Goal: Check status: Check status

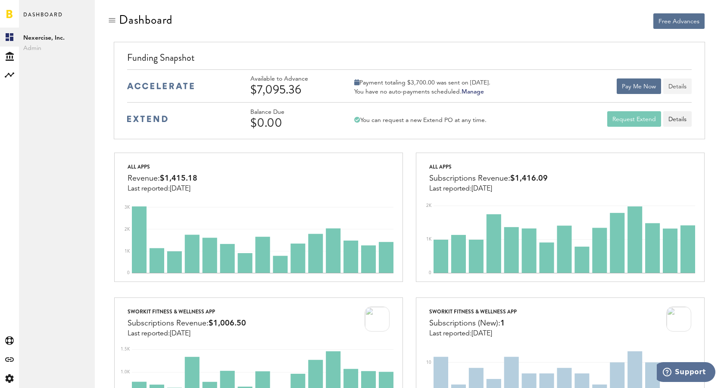
click at [677, 84] on button "Details" at bounding box center [677, 86] width 28 height 16
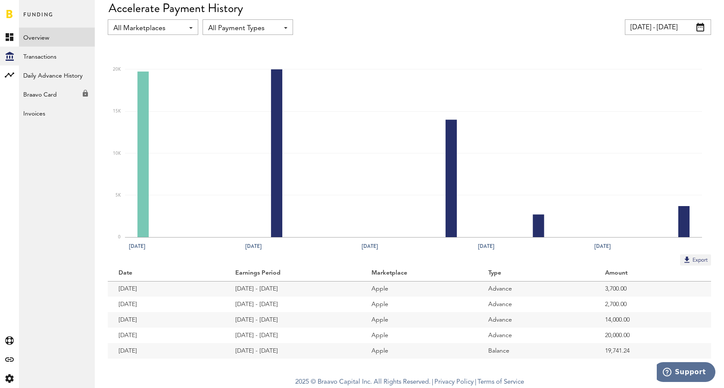
scroll to position [32, 0]
click at [49, 72] on link "Daily Advance History" at bounding box center [57, 75] width 76 height 19
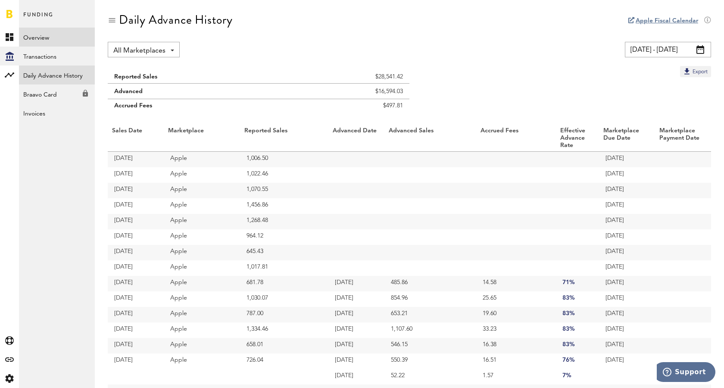
click at [41, 41] on link "Overview" at bounding box center [57, 37] width 76 height 19
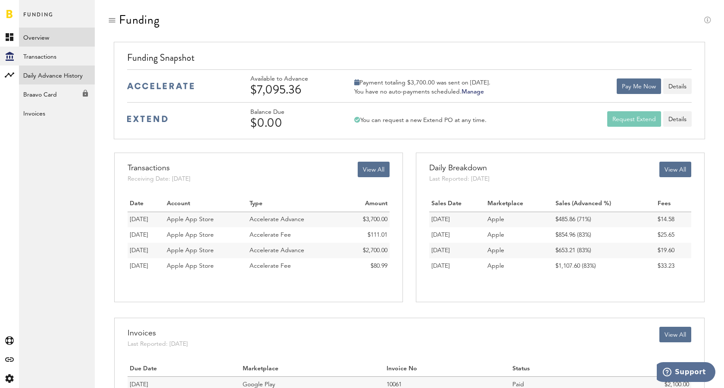
click at [50, 75] on link "Daily Advance History" at bounding box center [57, 75] width 76 height 19
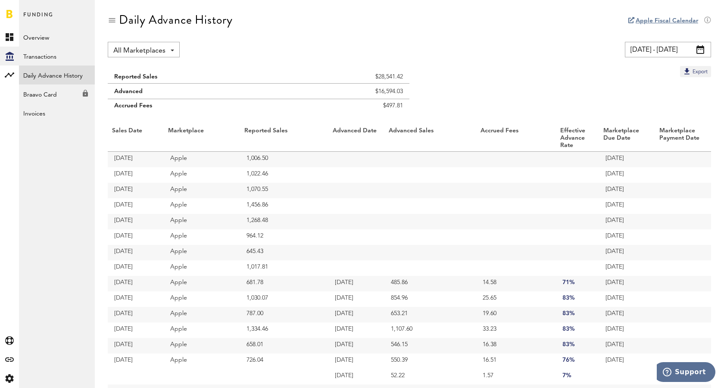
click at [168, 52] on div "All Marketplaces All Marketplaces Apple App Store Google Play" at bounding box center [144, 50] width 72 height 16
click at [36, 53] on link "Transactions" at bounding box center [57, 56] width 76 height 19
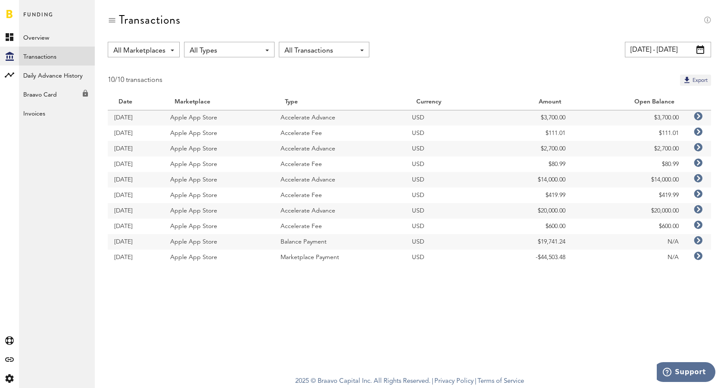
click at [701, 49] on span at bounding box center [700, 49] width 8 height 9
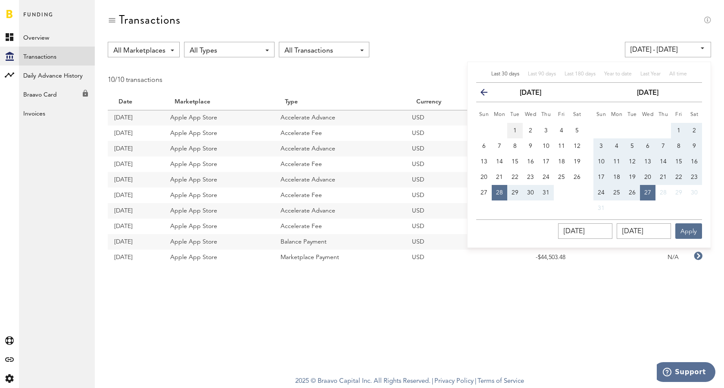
click at [513, 127] on button "1" at bounding box center [515, 131] width 16 height 16
type input "[DATE] - [DATE]"
type input "[DATE]"
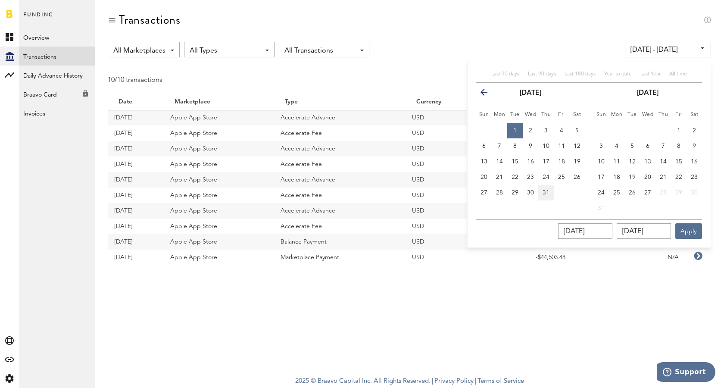
click at [545, 191] on span "31" at bounding box center [546, 193] width 7 height 6
type input "[DATE] - [DATE]"
type input "[DATE]"
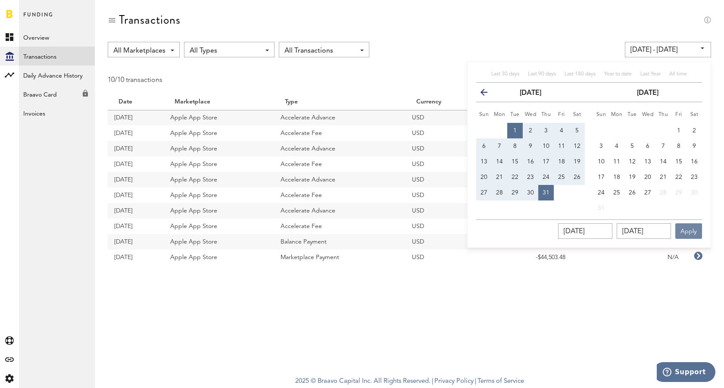
click at [689, 231] on button "Apply" at bounding box center [688, 231] width 27 height 16
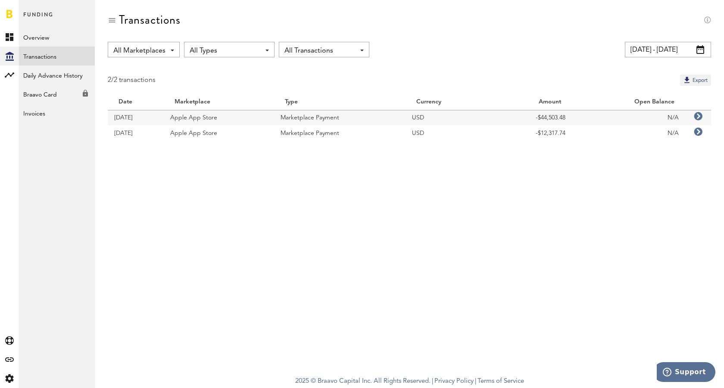
click at [701, 48] on span at bounding box center [700, 49] width 8 height 9
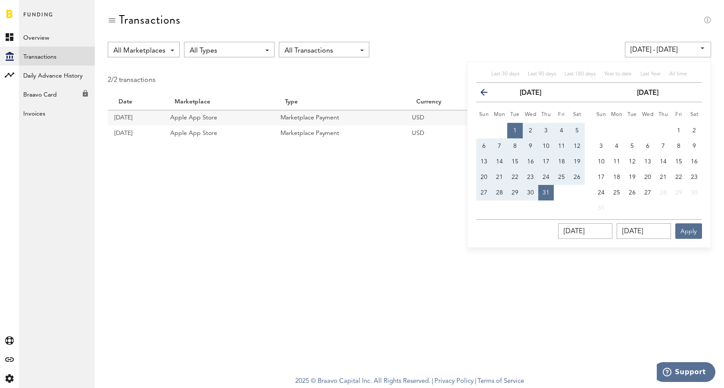
click at [515, 128] on span "1" at bounding box center [514, 131] width 3 height 6
click at [648, 190] on span "27" at bounding box center [647, 193] width 7 height 6
type input "[DATE] - [DATE]"
type input "[DATE]"
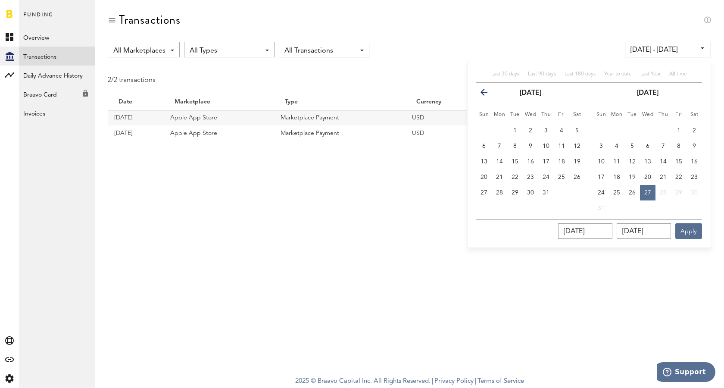
click at [510, 128] on button "1" at bounding box center [515, 131] width 16 height 16
type input "[DATE] - [DATE]"
type input "[DATE]"
click at [512, 129] on button "1" at bounding box center [515, 131] width 16 height 16
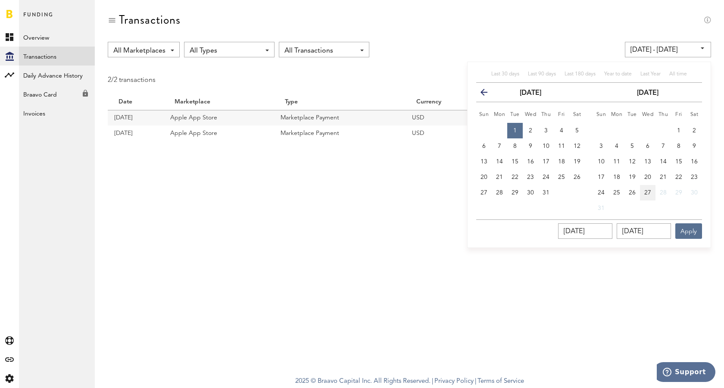
click at [650, 194] on span "27" at bounding box center [647, 193] width 7 height 6
click at [647, 187] on button "27" at bounding box center [648, 193] width 16 height 16
click at [649, 189] on button "27" at bounding box center [648, 193] width 16 height 16
click at [651, 234] on input "[DATE]" at bounding box center [644, 231] width 54 height 16
click at [648, 193] on span "27" at bounding box center [647, 193] width 7 height 6
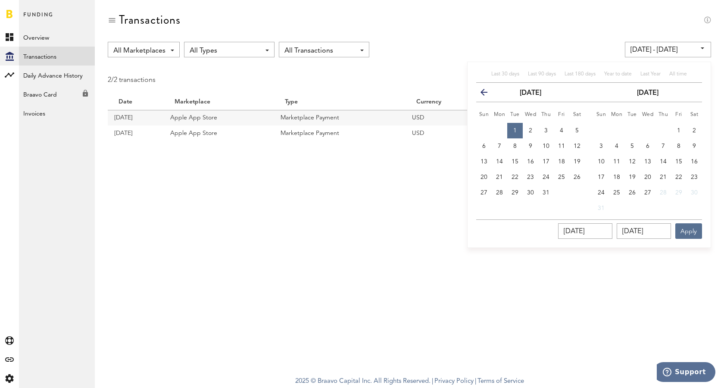
click at [487, 94] on icon "button" at bounding box center [487, 94] width 0 height 0
click at [574, 94] on icon "button" at bounding box center [574, 94] width 0 height 0
click at [534, 131] on button "2" at bounding box center [531, 131] width 16 height 16
type input "[DATE] - [DATE]"
type input "[DATE]"
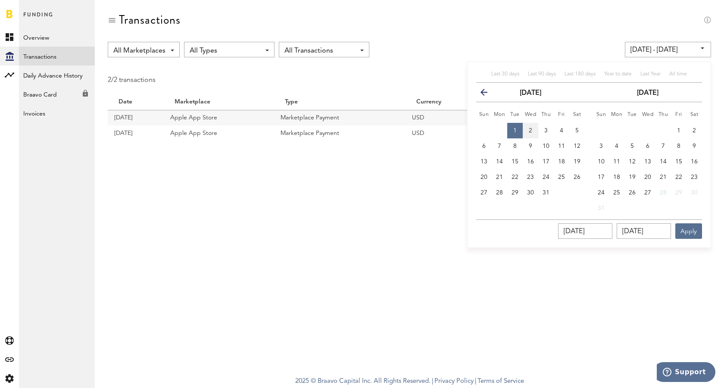
type input "[DATE]"
click at [516, 129] on span "1" at bounding box center [514, 131] width 3 height 6
type input "[DATE] - [DATE]"
type input "[DATE]"
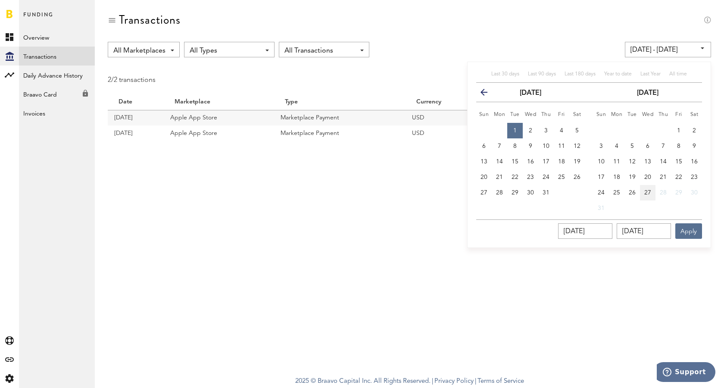
click at [648, 192] on span "27" at bounding box center [647, 193] width 7 height 6
type input "[DATE] - [DATE]"
type input "[DATE]"
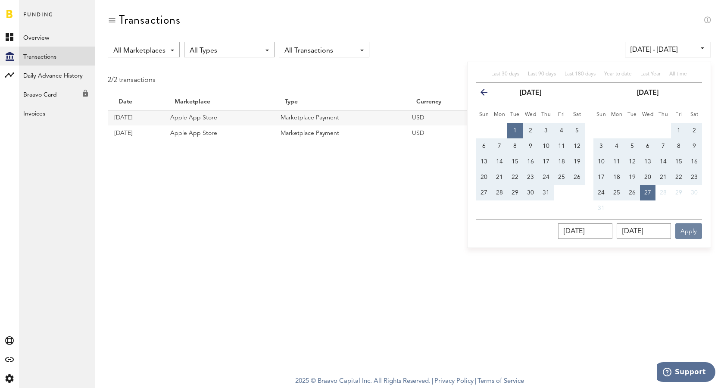
click at [690, 234] on button "Apply" at bounding box center [688, 231] width 27 height 16
